Goal: Information Seeking & Learning: Find specific fact

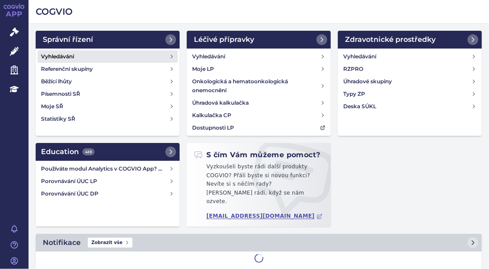
click at [55, 56] on h4 "Vyhledávání" at bounding box center [57, 56] width 33 height 9
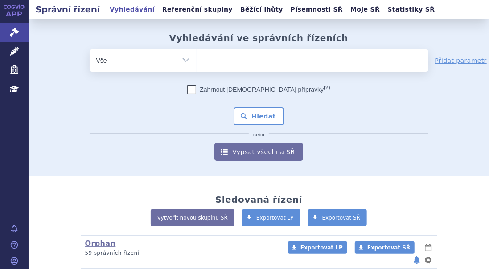
click at [205, 55] on ul at bounding box center [313, 59] width 232 height 19
click at [197, 55] on select at bounding box center [197, 60] width 0 height 22
click at [205, 58] on ul at bounding box center [313, 59] width 232 height 19
click at [197, 58] on select at bounding box center [197, 60] width 0 height 22
paste input "SUKLS311724/2024"
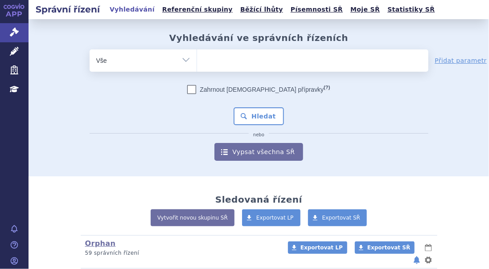
type input "SUKLS311724/2024"
select select "SUKLS311724/2024"
click at [246, 114] on button "Hledat" at bounding box center [259, 117] width 50 height 18
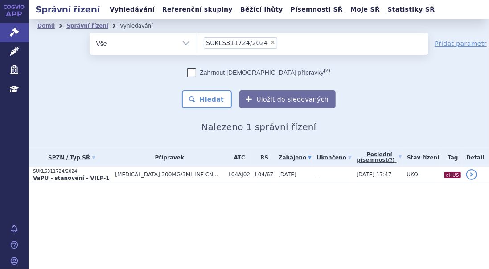
click at [128, 10] on link "Vyhledávání" at bounding box center [132, 10] width 50 height 12
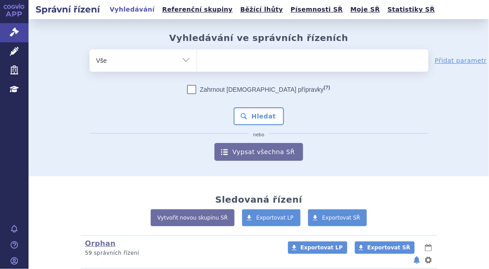
click at [241, 62] on ul at bounding box center [313, 59] width 232 height 19
click at [197, 62] on select at bounding box center [197, 60] width 0 height 22
click at [229, 61] on ul at bounding box center [313, 59] width 232 height 19
click at [197, 61] on select at bounding box center [197, 60] width 0 height 22
paste input "SUKLS215161/2025"
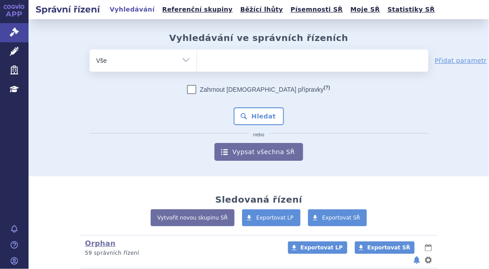
type input "SUKLS215161/2025"
select select "SUKLS215161/2025"
click at [271, 117] on button "Hledat" at bounding box center [259, 117] width 50 height 18
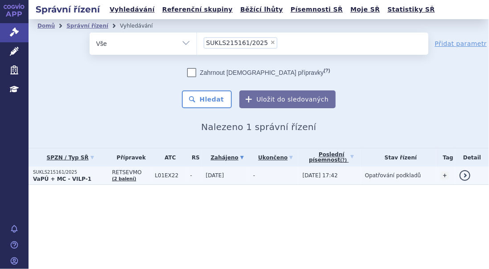
click at [75, 170] on p "SUKLS215161/2025" at bounding box center [70, 173] width 75 height 6
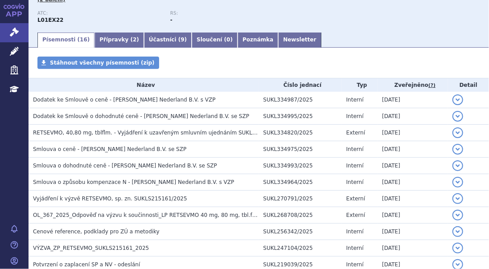
scroll to position [119, 0]
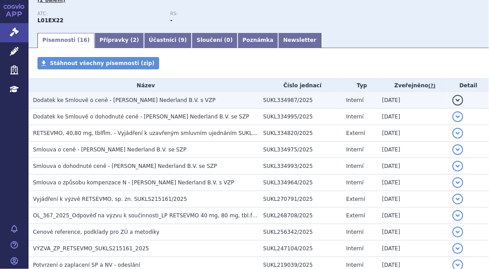
click at [136, 100] on span "Dodatek ke Smlouvě o ceně - [PERSON_NAME] Nederland B.V. s VZP" at bounding box center [124, 100] width 183 height 6
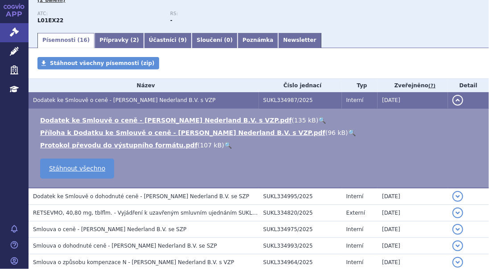
click at [348, 132] on link "🔍" at bounding box center [352, 132] width 8 height 7
click at [319, 120] on link "🔍" at bounding box center [323, 120] width 8 height 7
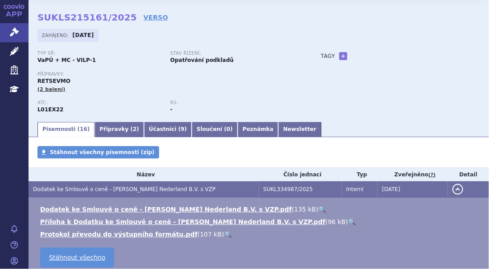
scroll to position [29, 0]
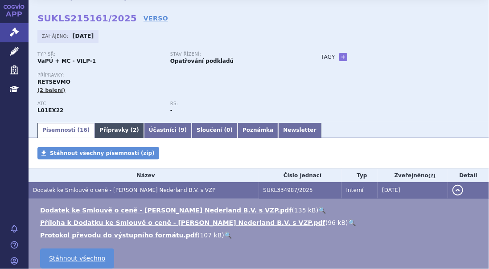
click at [104, 135] on link "Přípravky ( 2 )" at bounding box center [120, 130] width 50 height 15
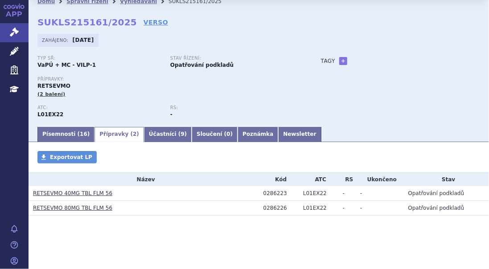
scroll to position [25, 0]
